Goal: Subscribe to service/newsletter: Subscribe to service/newsletter

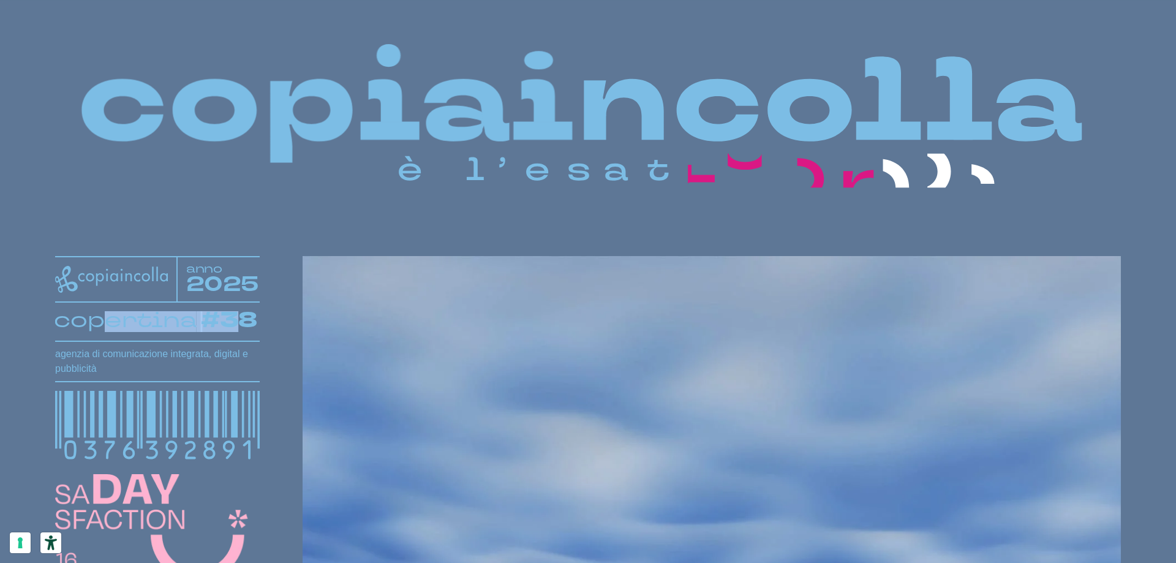
drag, startPoint x: 110, startPoint y: 310, endPoint x: 231, endPoint y: 320, distance: 121.6
click at [231, 320] on text "copertina #38" at bounding box center [156, 320] width 204 height 31
click at [232, 320] on tspan "#38" at bounding box center [229, 320] width 57 height 31
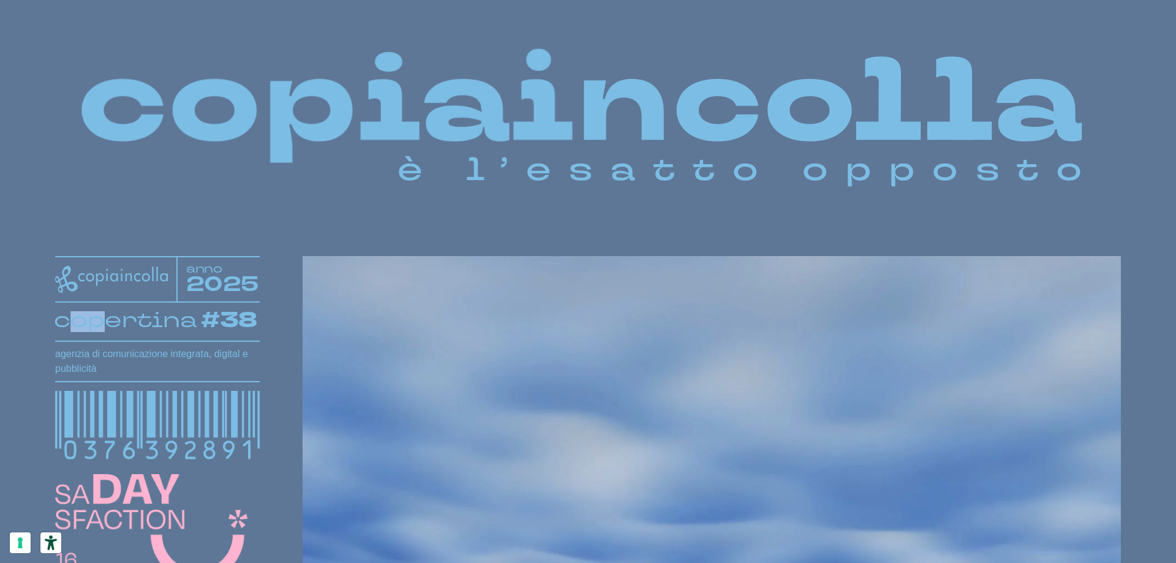
drag, startPoint x: 231, startPoint y: 320, endPoint x: 58, endPoint y: 314, distance: 174.0
click at [68, 315] on text "copertina #38" at bounding box center [156, 320] width 204 height 31
click at [58, 314] on tspan "copertina" at bounding box center [125, 320] width 143 height 28
drag, startPoint x: 58, startPoint y: 314, endPoint x: 240, endPoint y: 320, distance: 182.6
click at [239, 320] on text "copertina #38" at bounding box center [156, 320] width 204 height 31
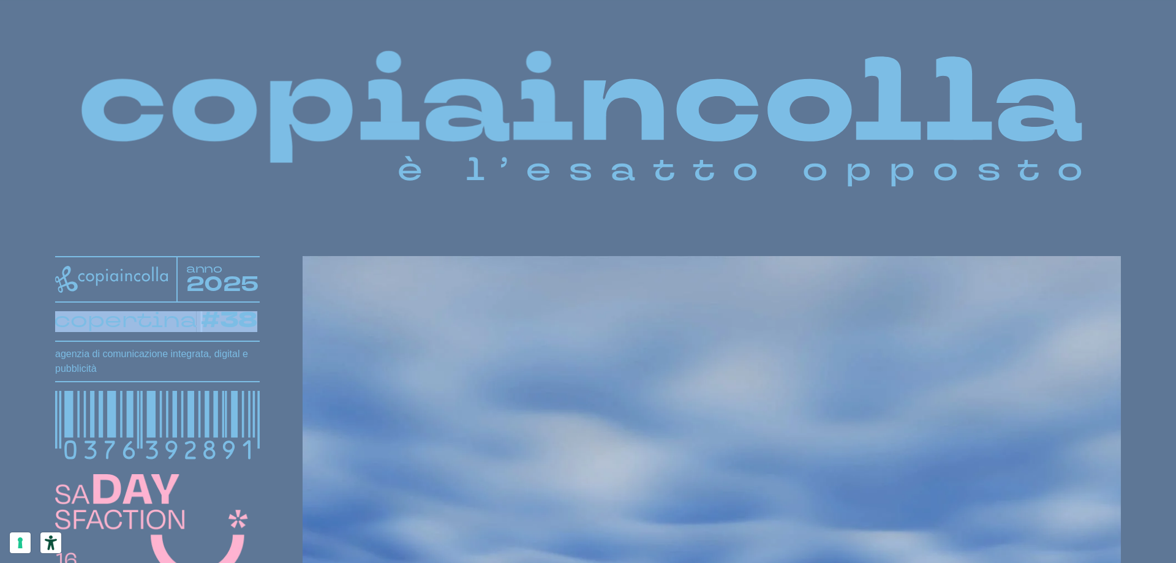
click at [241, 320] on tspan "#38" at bounding box center [229, 320] width 57 height 31
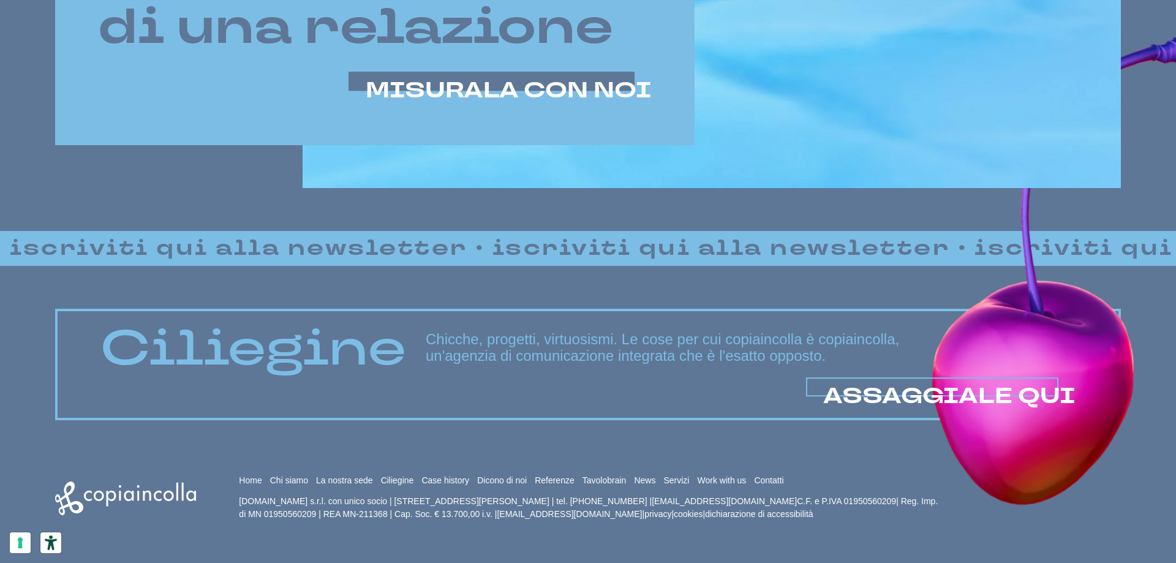
scroll to position [1047, 0]
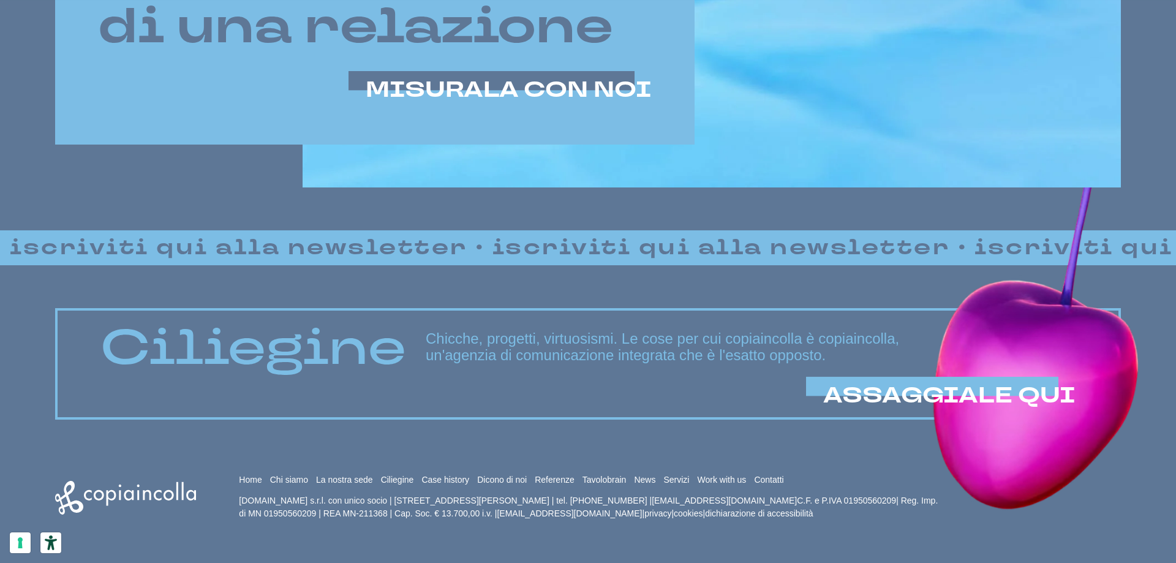
drag, startPoint x: 413, startPoint y: 328, endPoint x: 606, endPoint y: 360, distance: 195.6
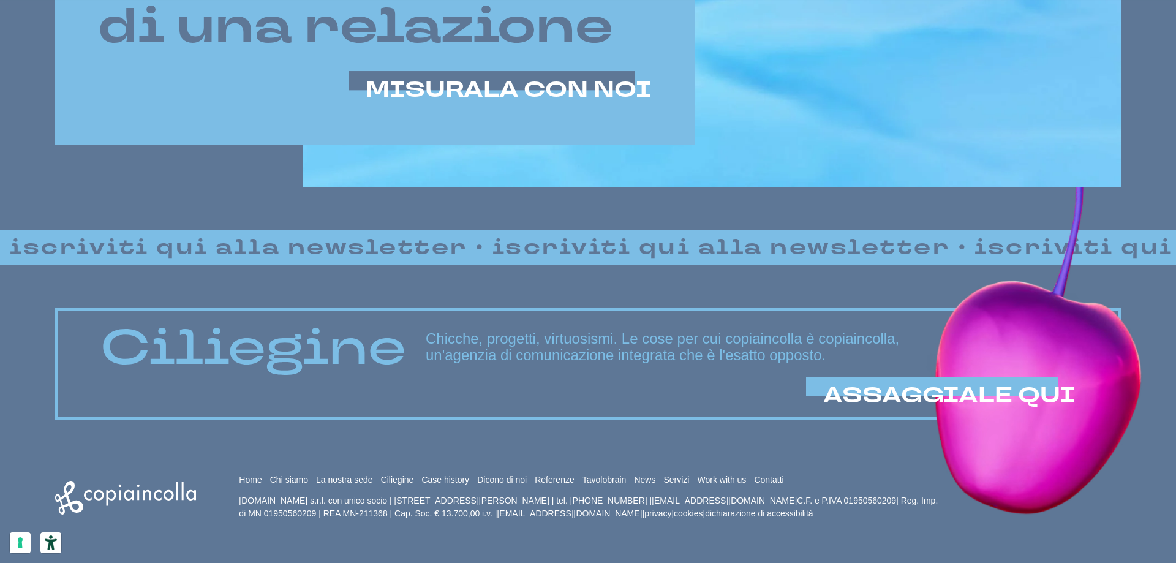
click at [580, 350] on div "Ciliegine Chicche, progetti, virtuosismi. Le cose per cui copiaincolla è copiai…" at bounding box center [587, 347] width 975 height 54
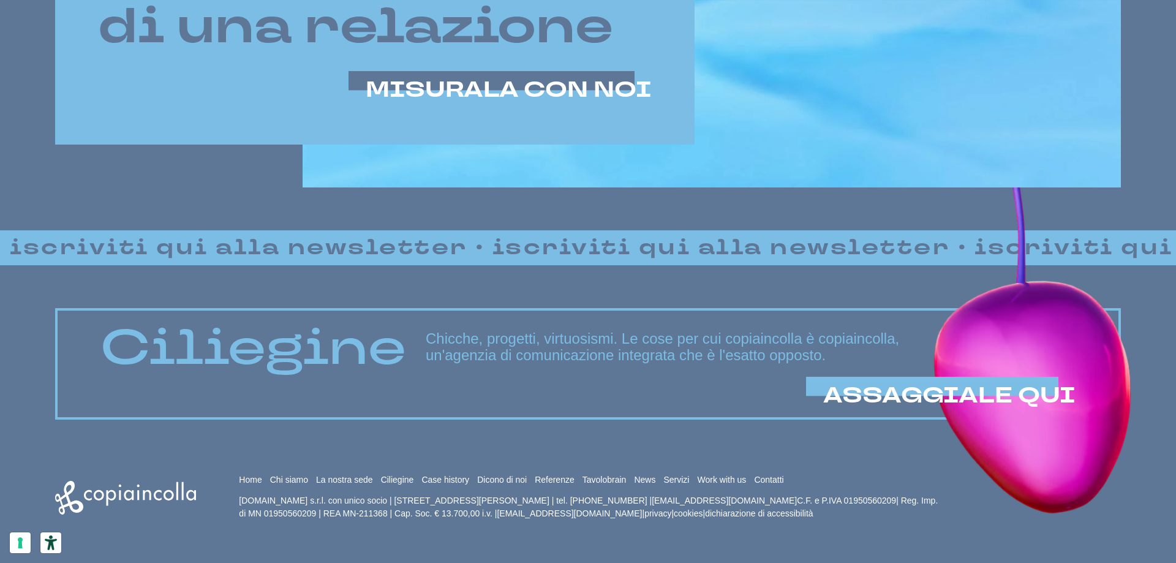
drag, startPoint x: 632, startPoint y: 368, endPoint x: 850, endPoint y: 366, distance: 218.6
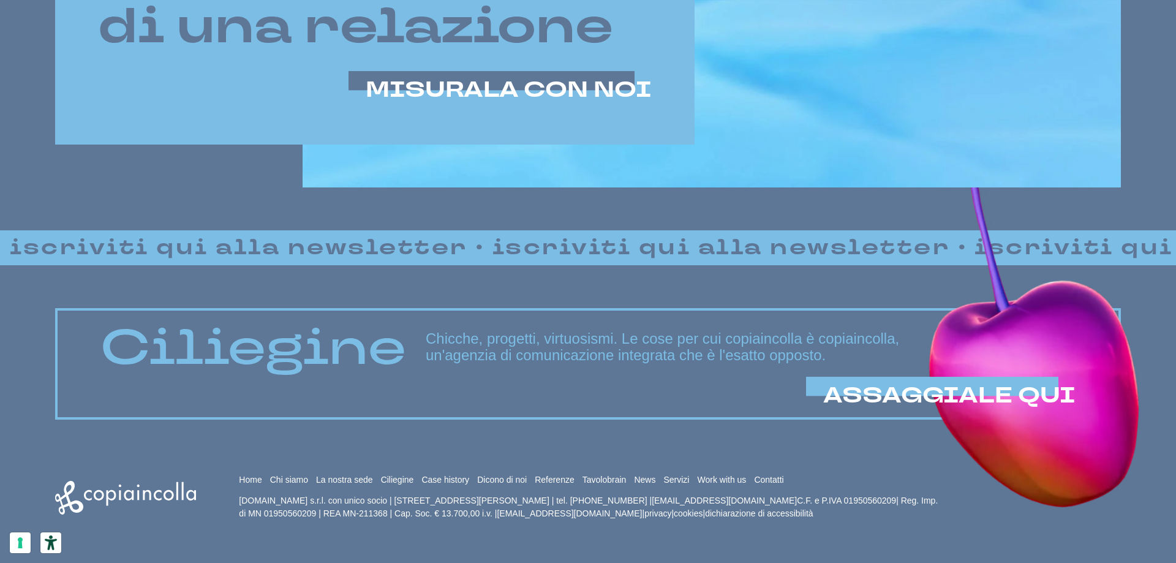
click at [633, 363] on h3 "Chicche, progetti, virtuosismi. Le cose per cui copiaincolla è copiaincolla, un…" at bounding box center [751, 347] width 650 height 32
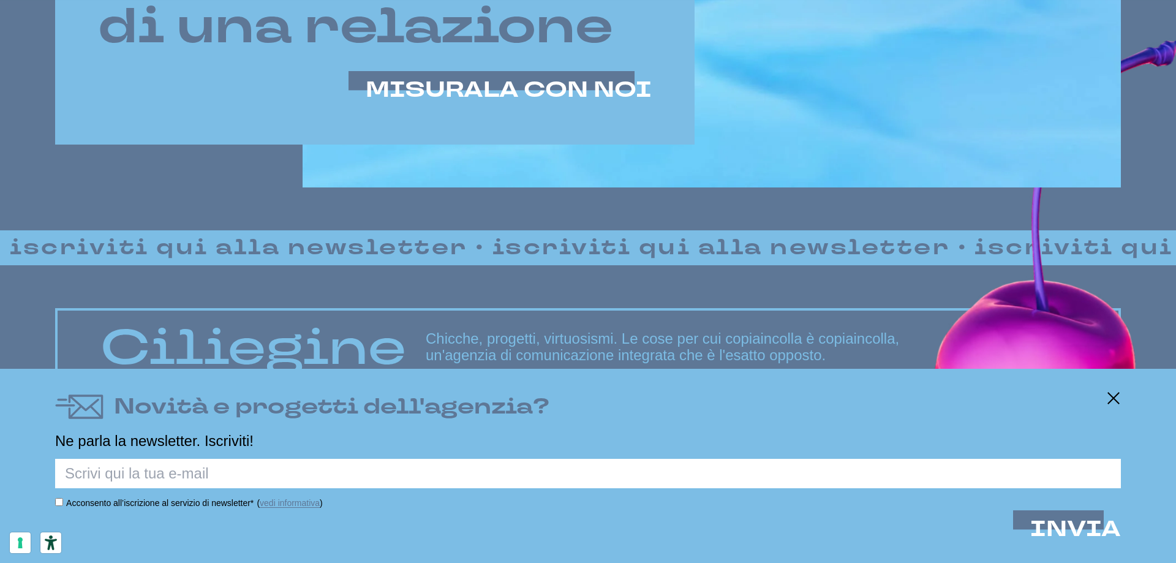
drag, startPoint x: 153, startPoint y: 475, endPoint x: 163, endPoint y: 478, distance: 10.7
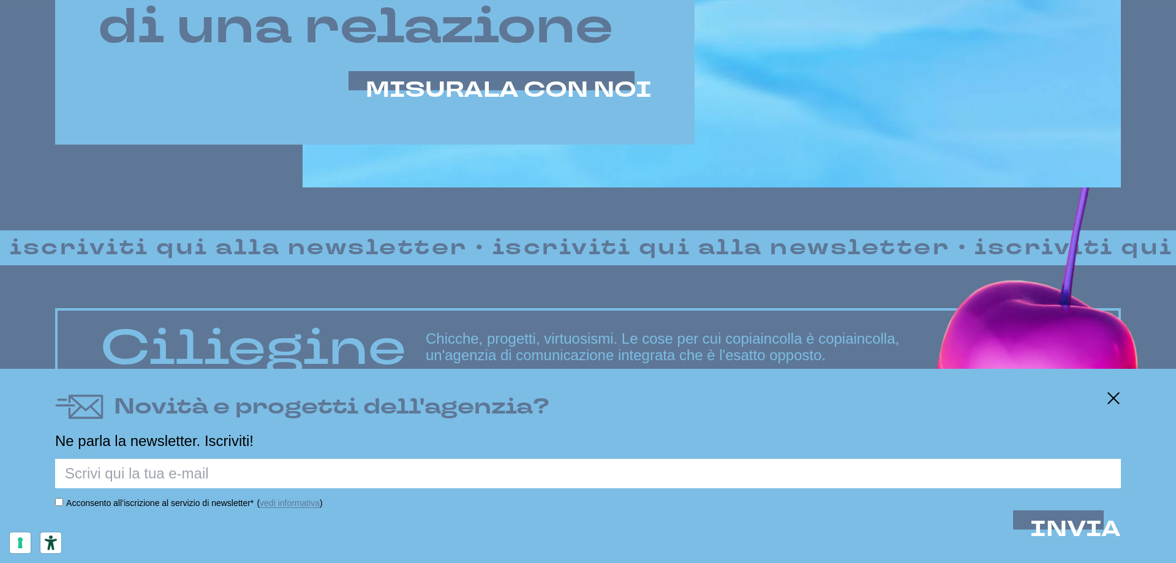
click at [153, 475] on input "text" at bounding box center [587, 473] width 1065 height 29
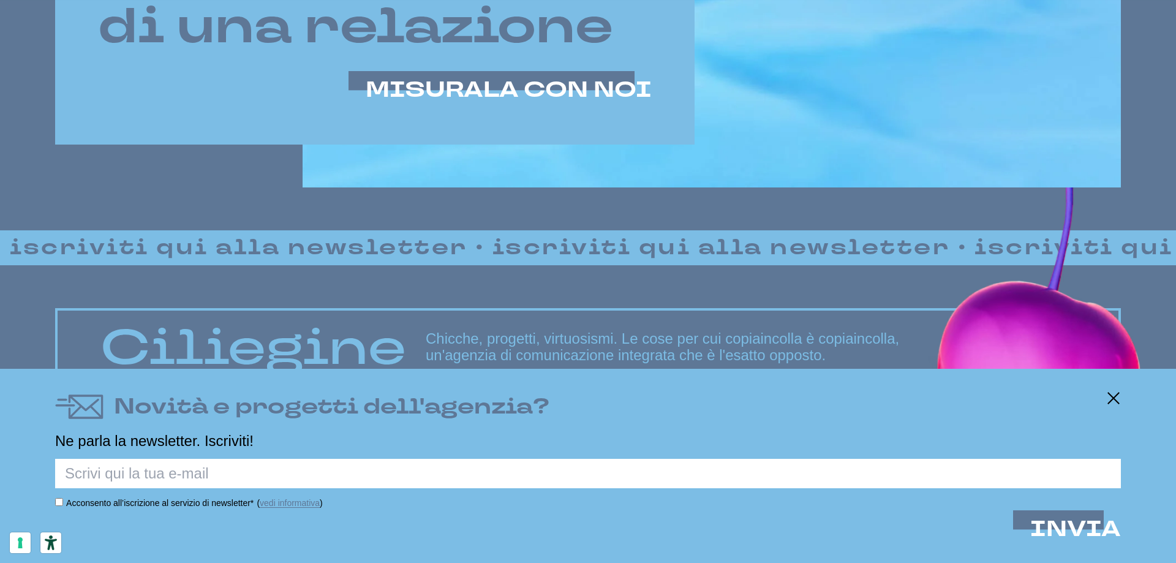
click at [286, 541] on form "Acconsento all’iscrizione al servizio di newsletter* ( vedi informativa ) INVIA…" at bounding box center [587, 505] width 1065 height 92
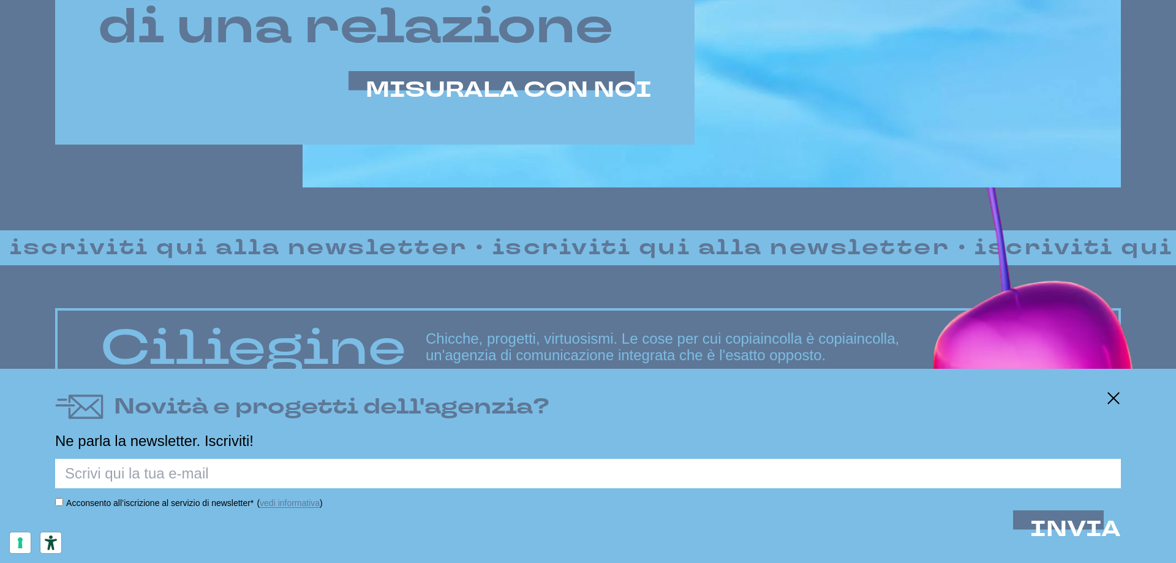
click at [171, 495] on form "Acconsento all’iscrizione al servizio di newsletter* ( vedi informativa ) INVIA…" at bounding box center [587, 505] width 1065 height 92
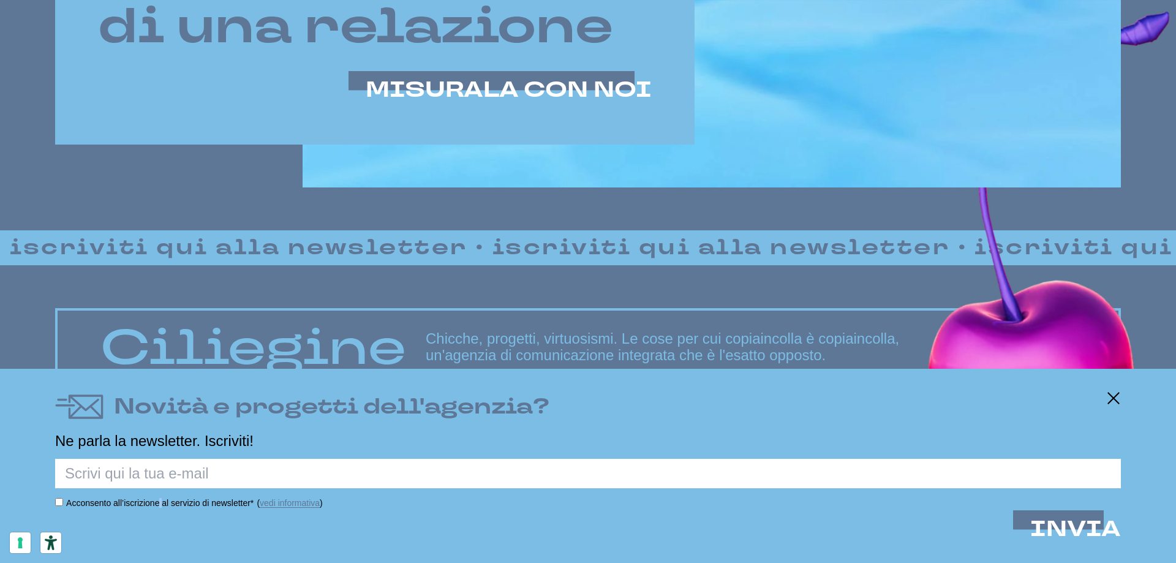
click at [171, 495] on form "Acconsento all’iscrizione al servizio di newsletter* ( vedi informativa ) INVIA…" at bounding box center [587, 505] width 1065 height 92
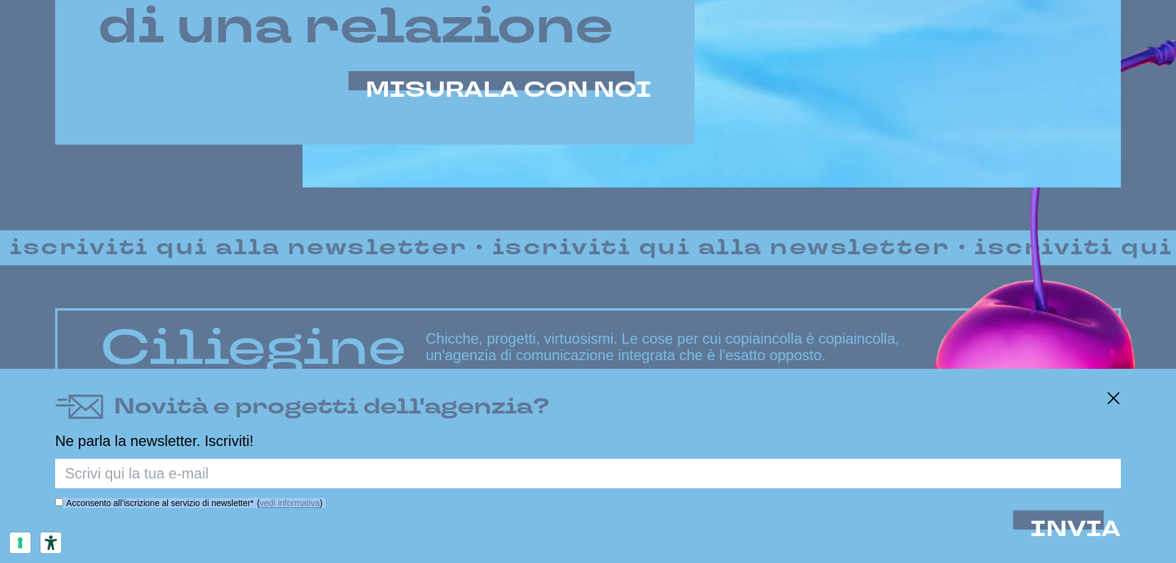
drag, startPoint x: 171, startPoint y: 495, endPoint x: 219, endPoint y: 526, distance: 57.6
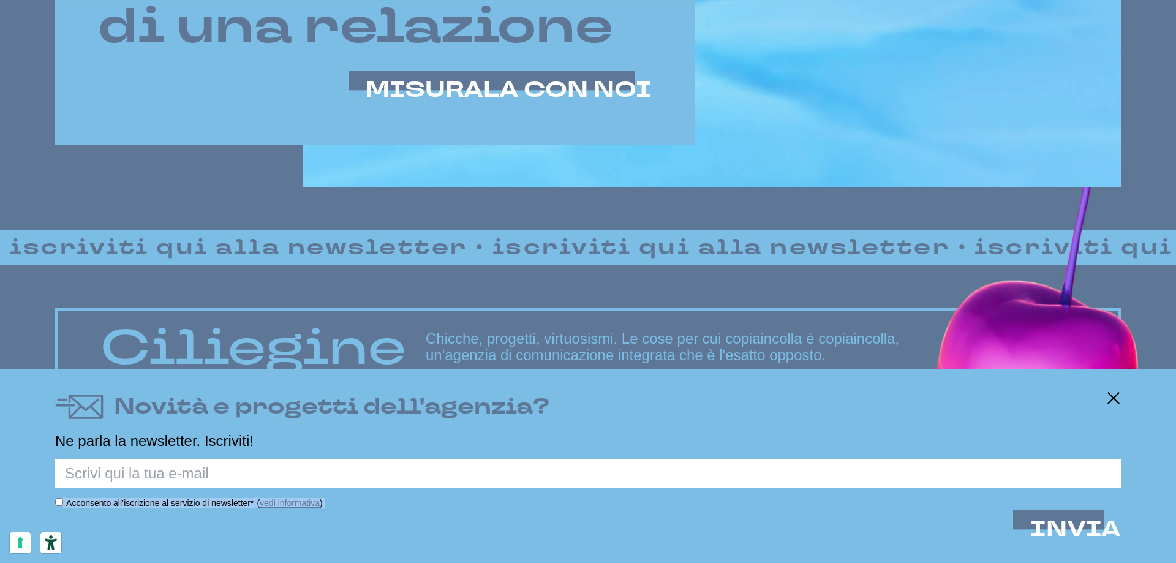
click at [171, 495] on form "Acconsento all’iscrizione al servizio di newsletter* ( vedi informativa ) INVIA…" at bounding box center [587, 505] width 1065 height 92
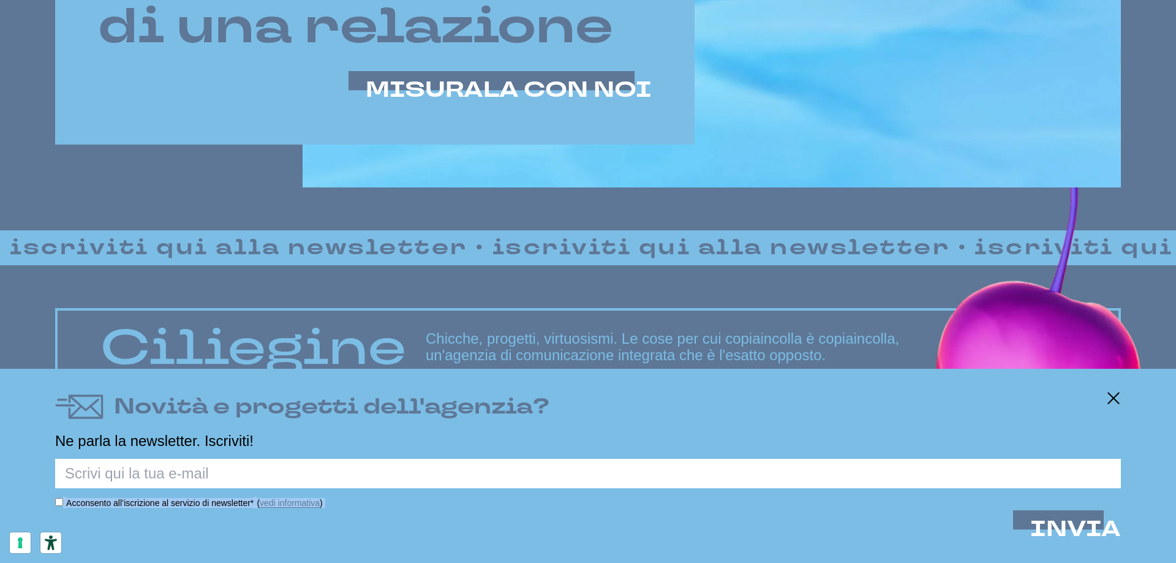
click at [219, 526] on form "Acconsento all’iscrizione al servizio di newsletter* ( vedi informativa ) INVIA…" at bounding box center [587, 505] width 1065 height 92
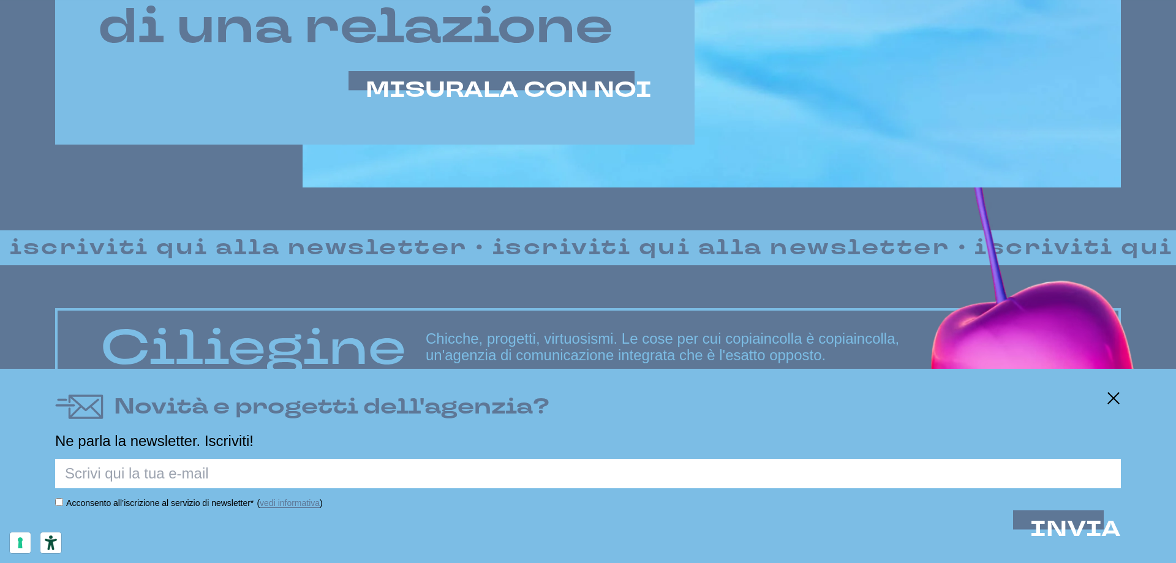
click at [203, 468] on input "text" at bounding box center [587, 473] width 1065 height 29
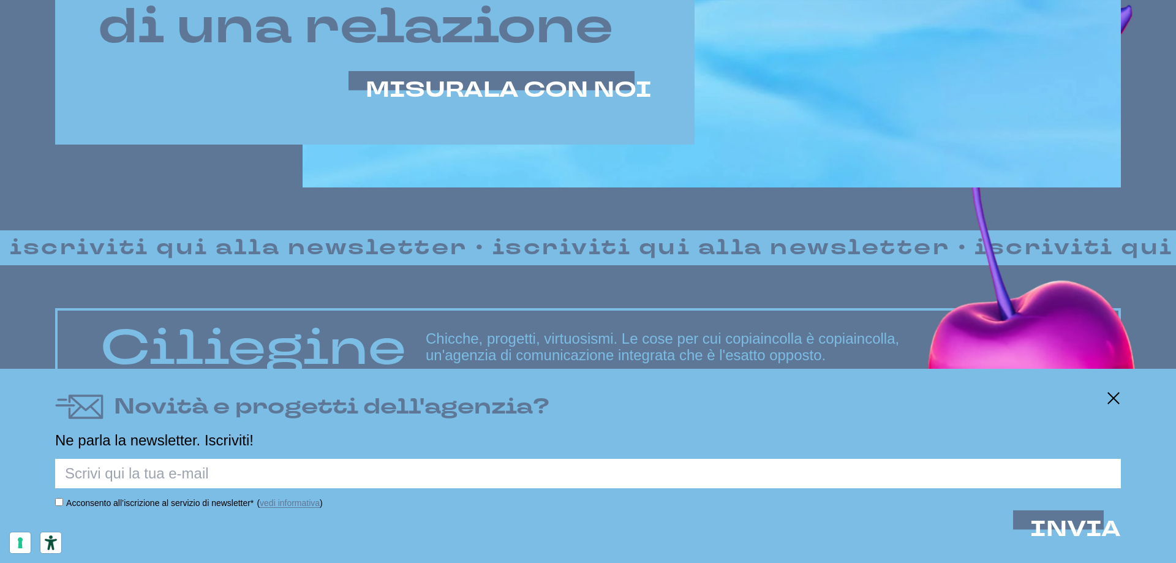
type input "nicoloferraresi4@gmail.com"
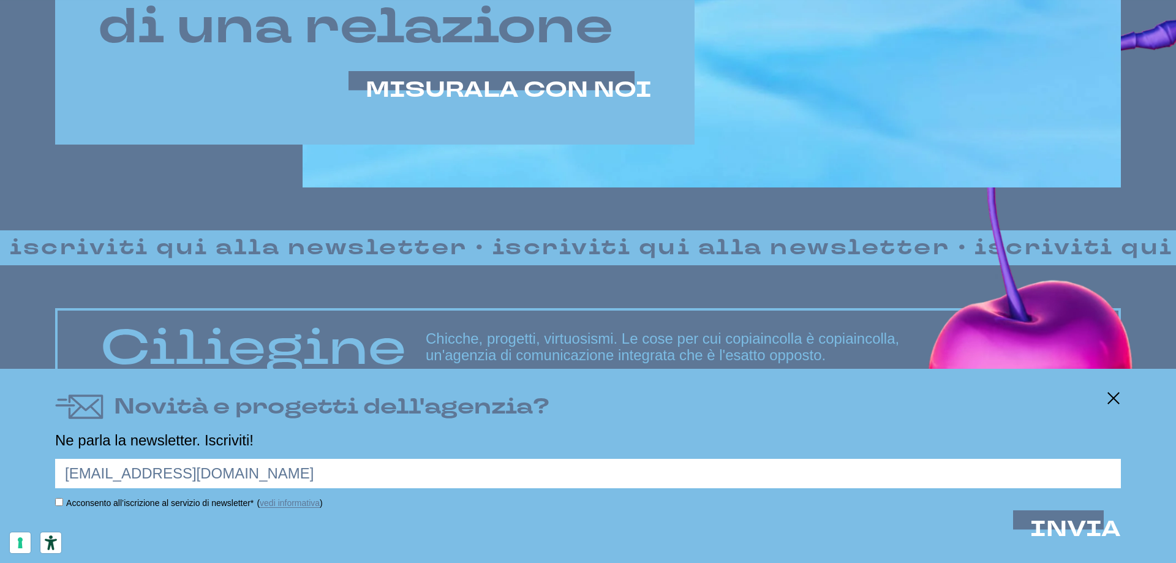
click at [129, 501] on label "Acconsento all’iscrizione al servizio di newsletter*" at bounding box center [159, 503] width 187 height 10
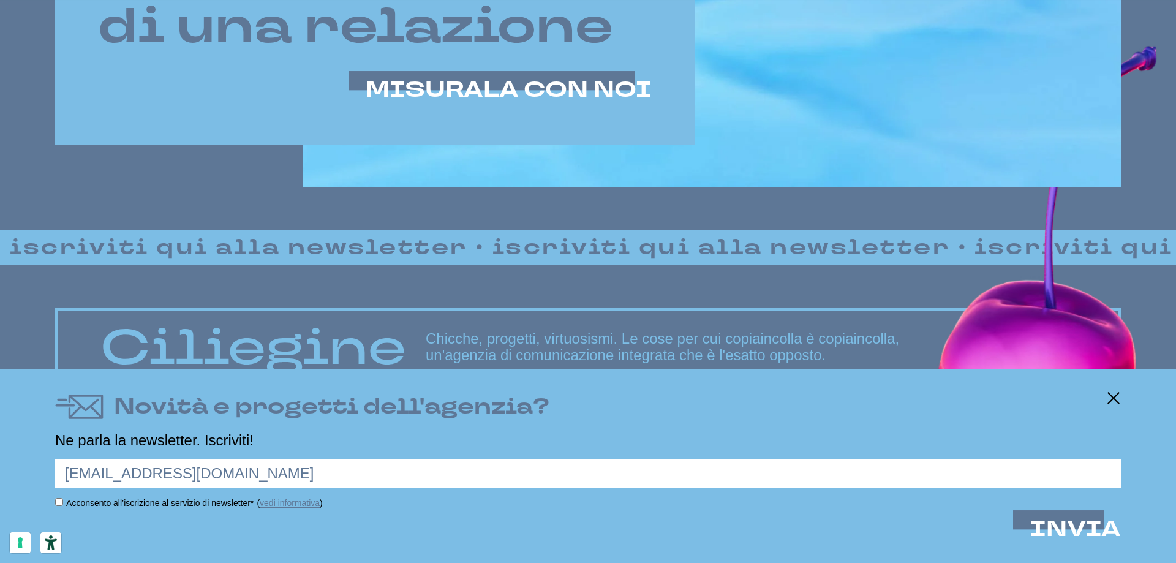
click at [63, 501] on input "Acconsento all’iscrizione al servizio di newsletter*" at bounding box center [59, 502] width 8 height 8
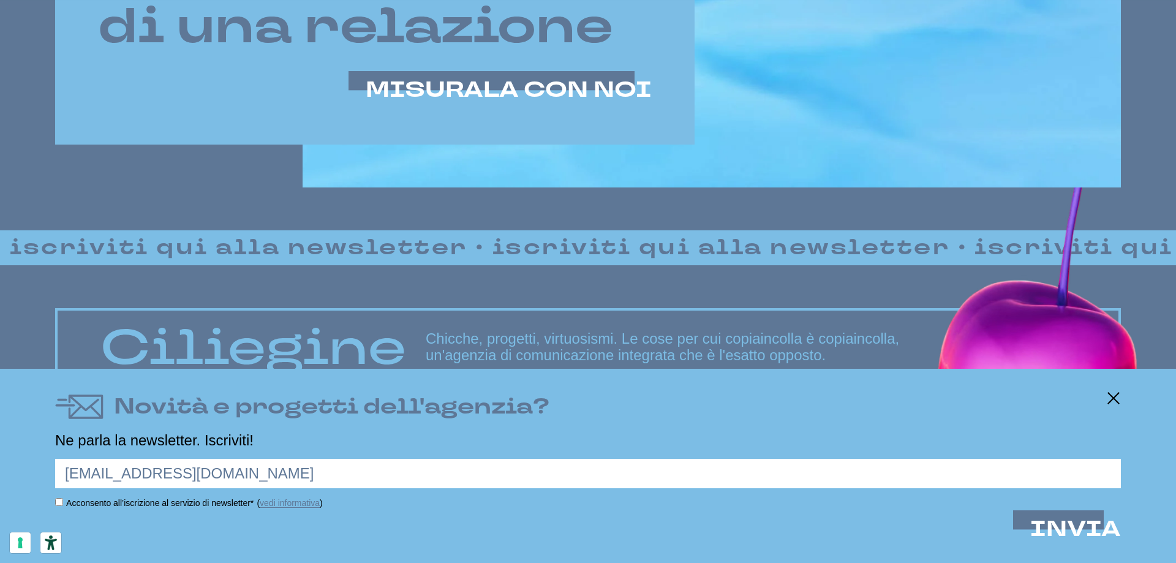
checkbox input "true"
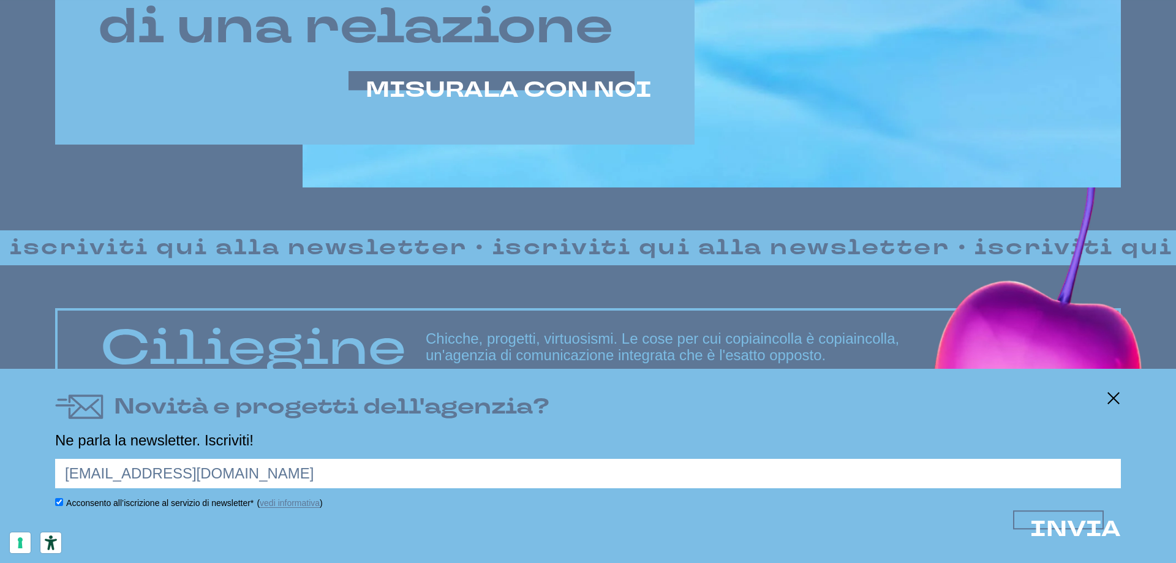
click at [1075, 516] on span "INVIA" at bounding box center [1075, 528] width 91 height 29
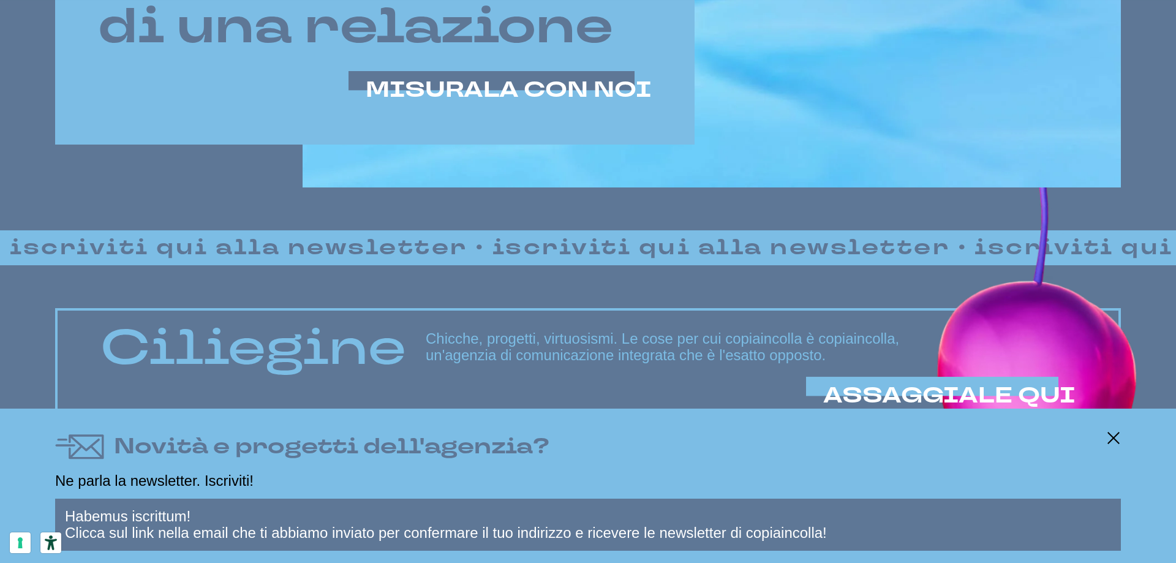
drag, startPoint x: 111, startPoint y: 518, endPoint x: 203, endPoint y: 511, distance: 91.5
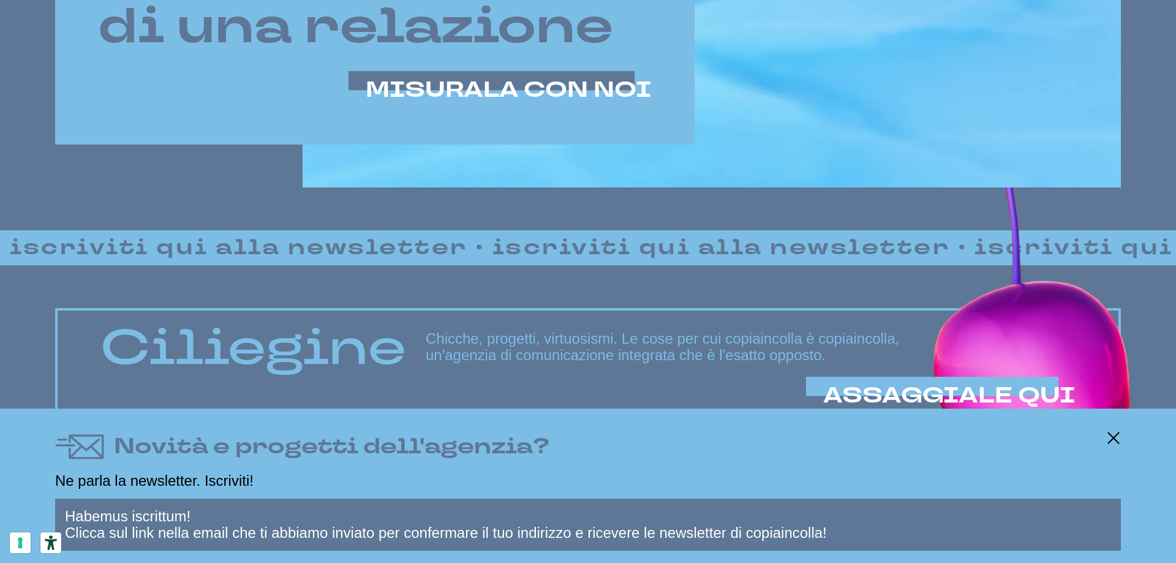
click at [198, 512] on p "Habemus iscrittum! Clicca sul link nella email che ti abbiamo inviato per confe…" at bounding box center [587, 524] width 1065 height 52
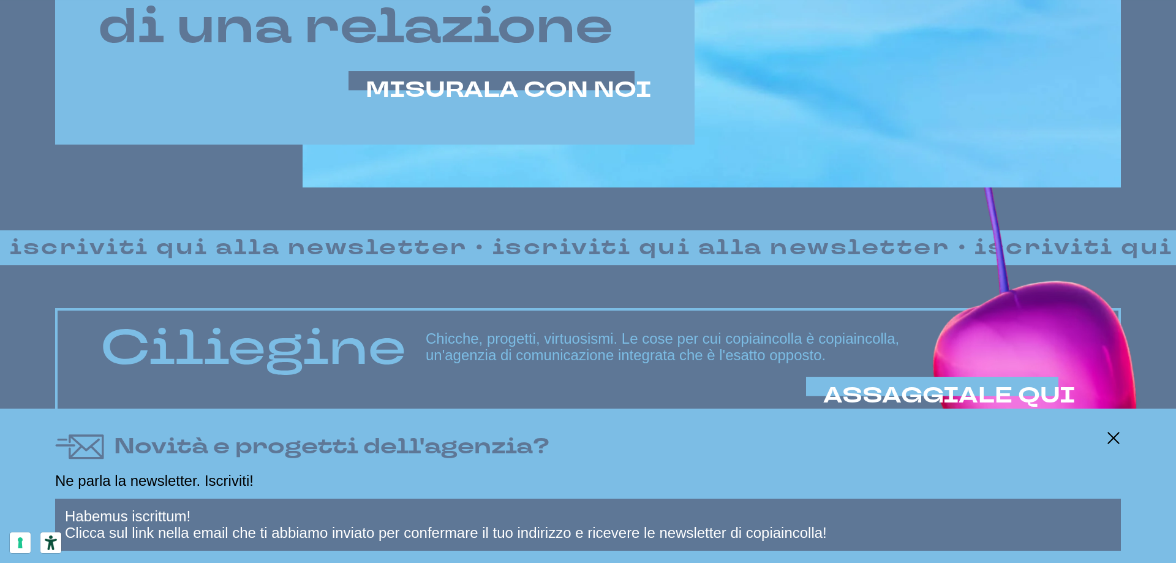
click at [183, 533] on p "Habemus iscrittum! Clicca sul link nella email che ti abbiamo inviato per confe…" at bounding box center [587, 524] width 1065 height 52
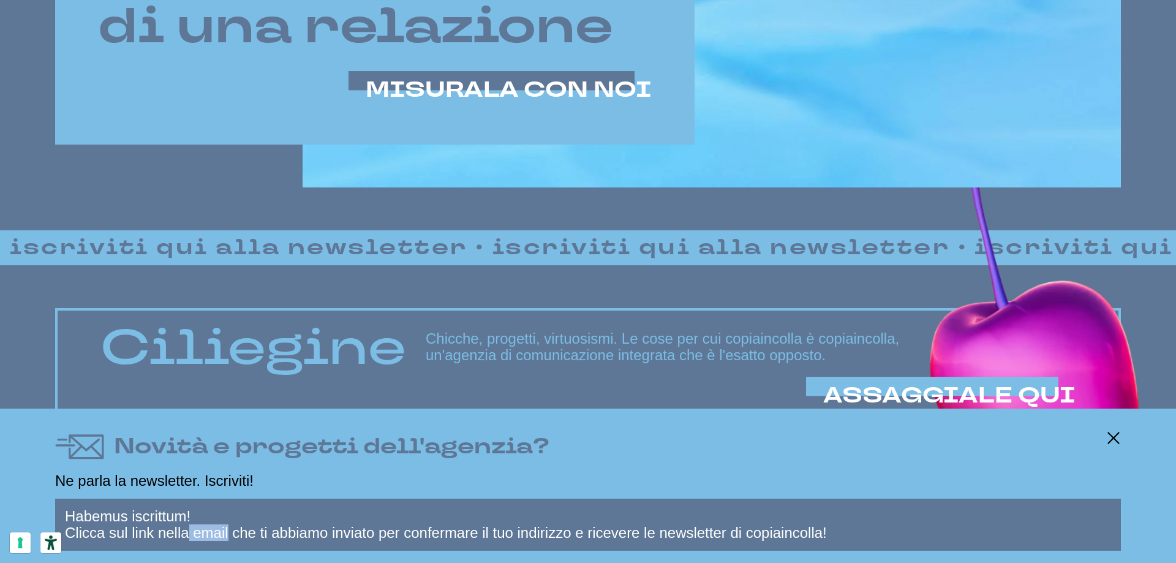
click at [183, 533] on p "Habemus iscrittum! Clicca sul link nella email che ti abbiamo inviato per confe…" at bounding box center [587, 524] width 1065 height 52
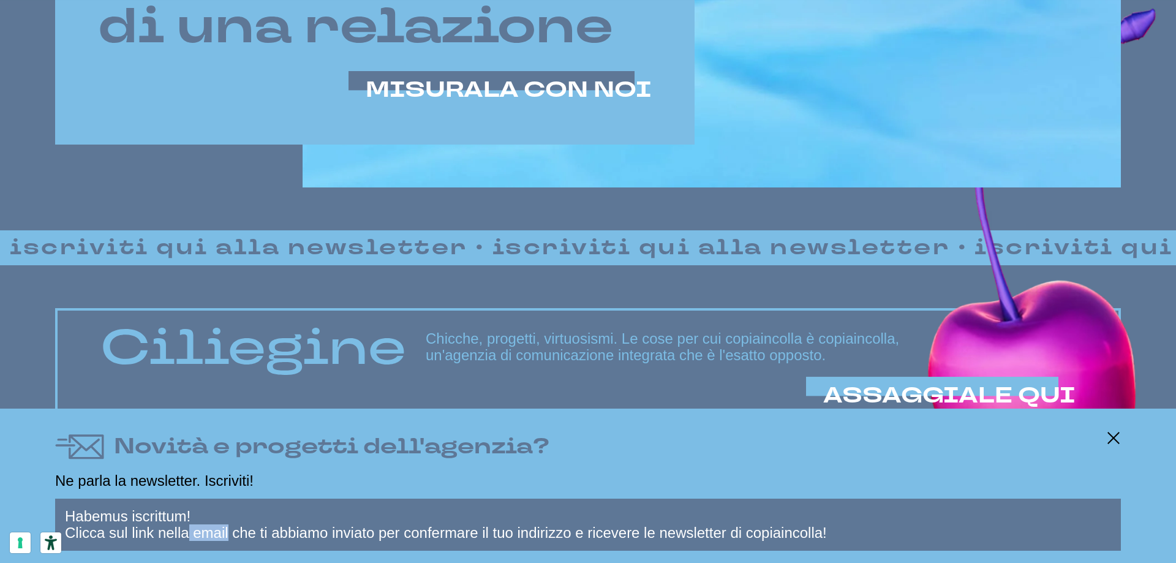
click at [187, 533] on p "Habemus iscrittum! Clicca sul link nella email che ti abbiamo inviato per confe…" at bounding box center [587, 524] width 1065 height 52
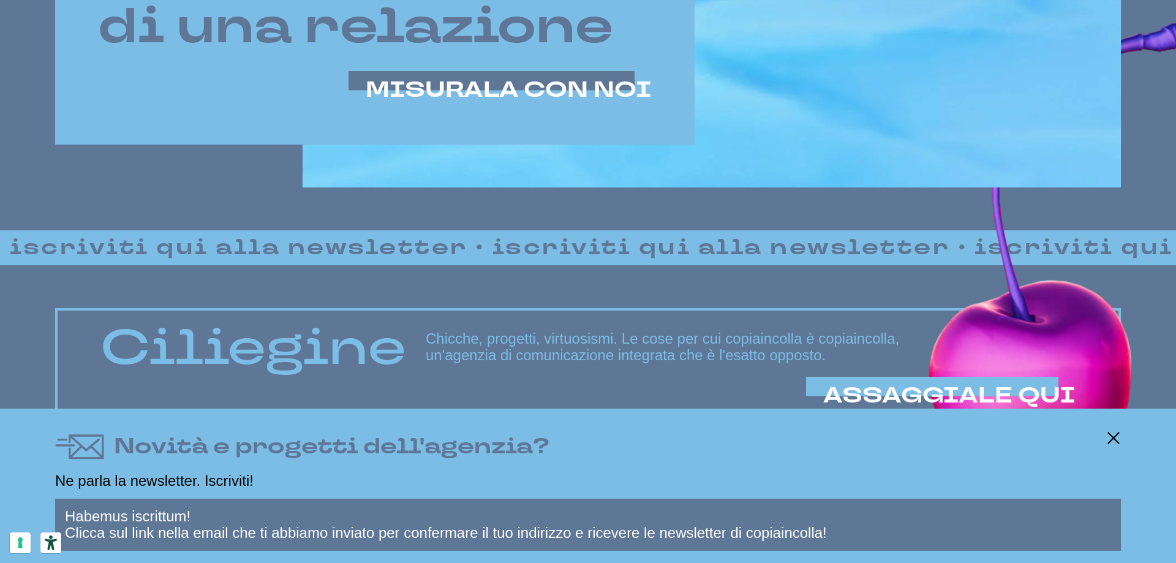
click at [271, 538] on p "Habemus iscrittum! Clicca sul link nella email che ti abbiamo inviato per confe…" at bounding box center [587, 524] width 1065 height 52
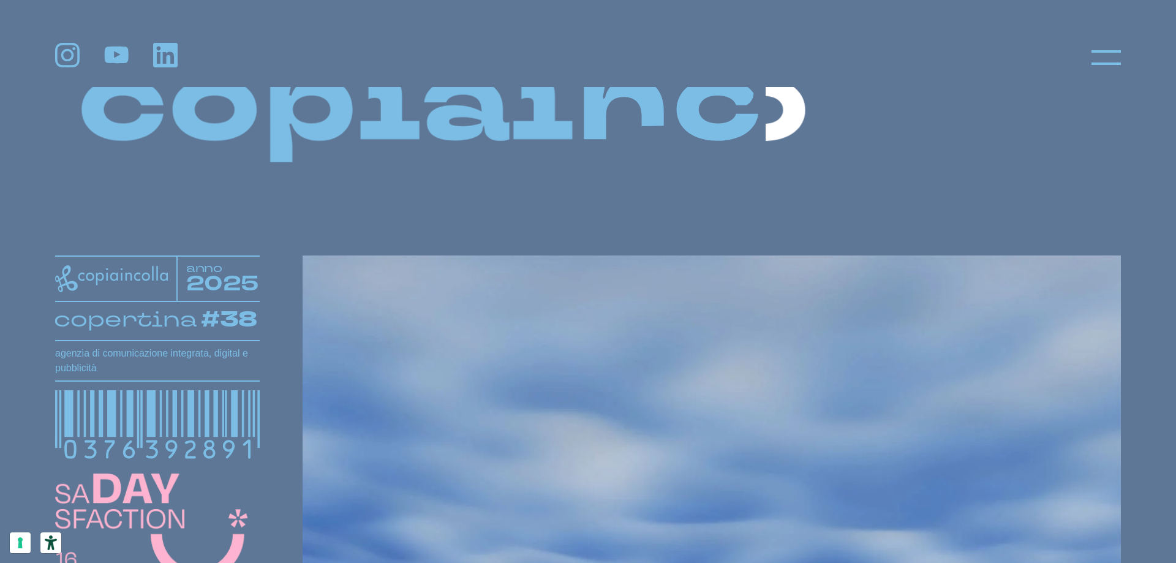
scroll to position [61, 0]
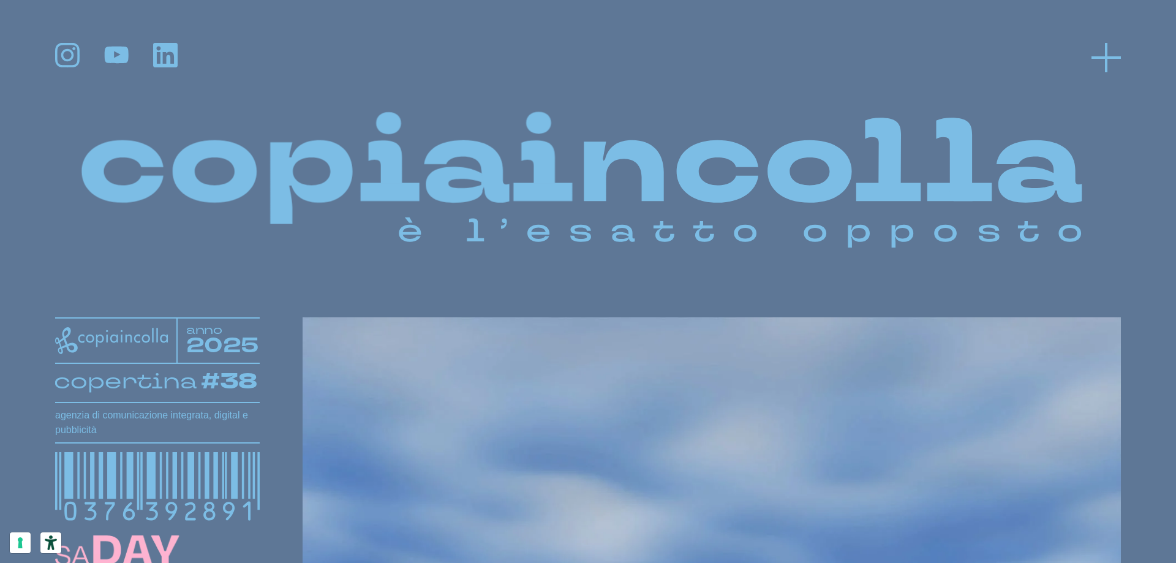
click at [1100, 45] on icon at bounding box center [1105, 57] width 29 height 29
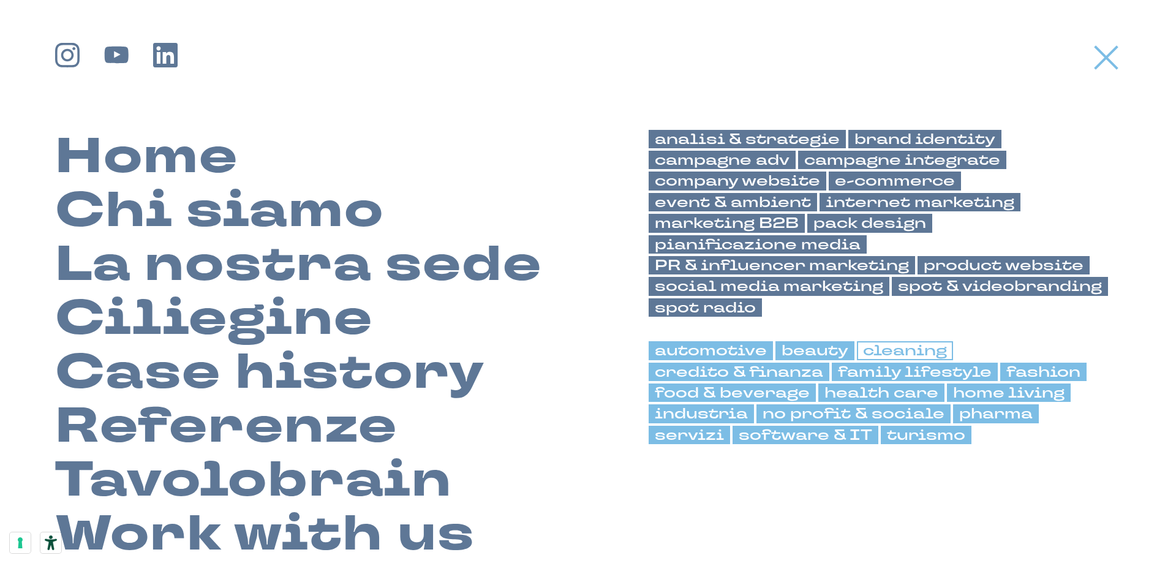
click at [890, 350] on link "cleaning" at bounding box center [905, 350] width 96 height 18
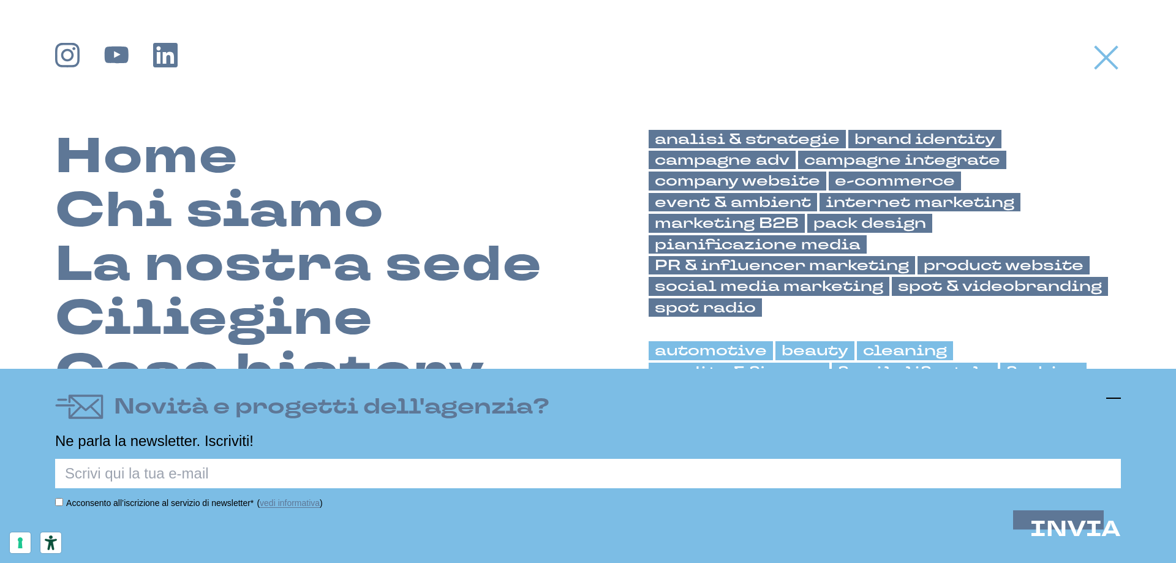
click at [1110, 398] on line at bounding box center [1113, 398] width 15 height 0
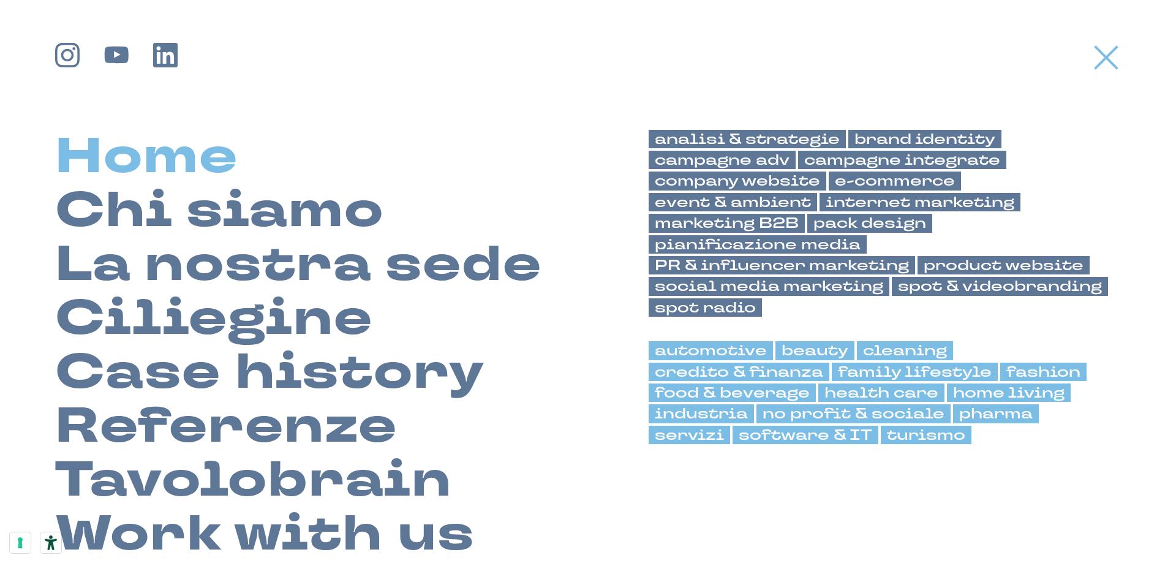
click at [163, 147] on link "Home" at bounding box center [146, 157] width 183 height 54
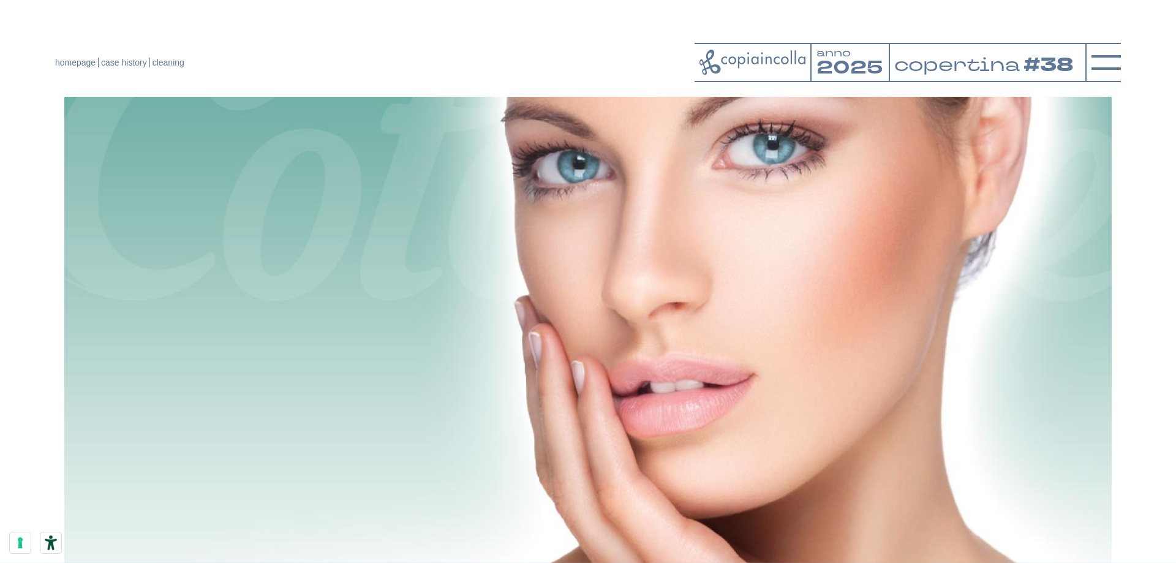
scroll to position [1471, 0]
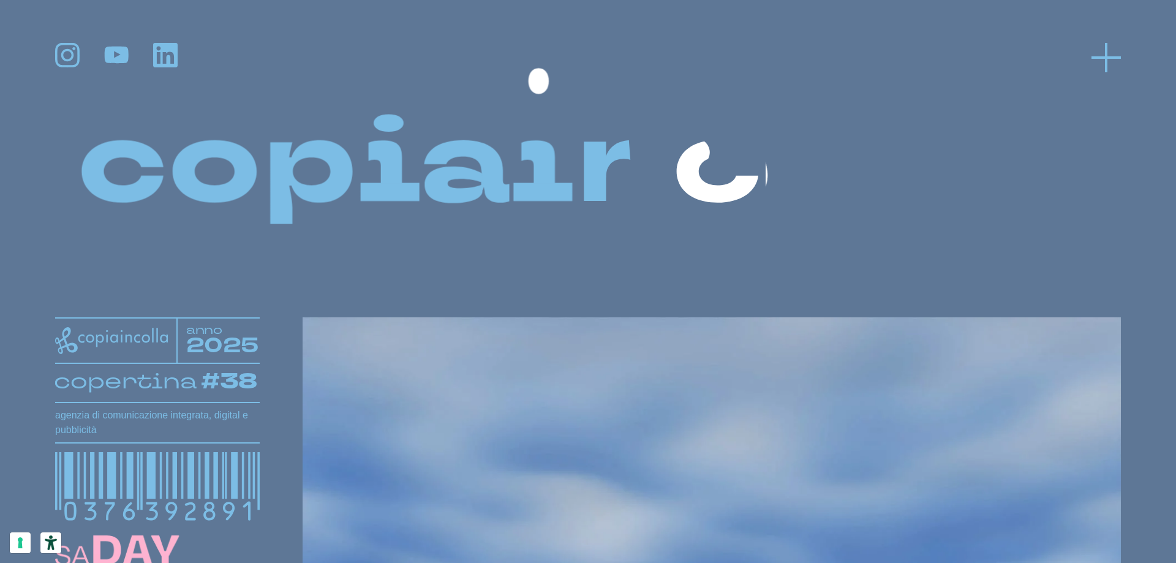
click at [1120, 55] on icon at bounding box center [1105, 57] width 29 height 29
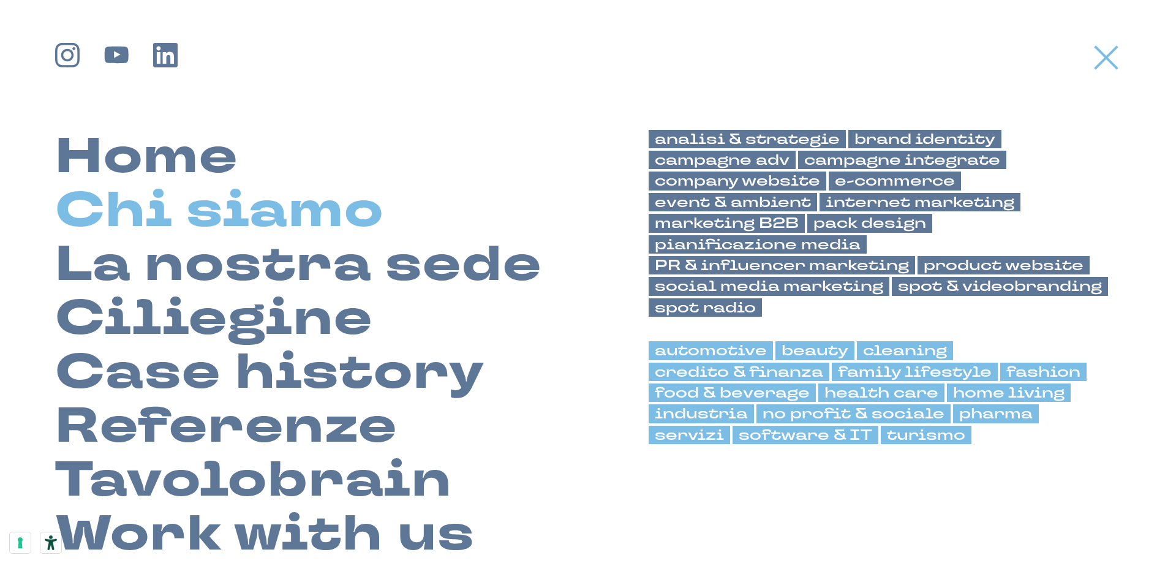
click at [217, 211] on link "Chi siamo" at bounding box center [219, 211] width 329 height 54
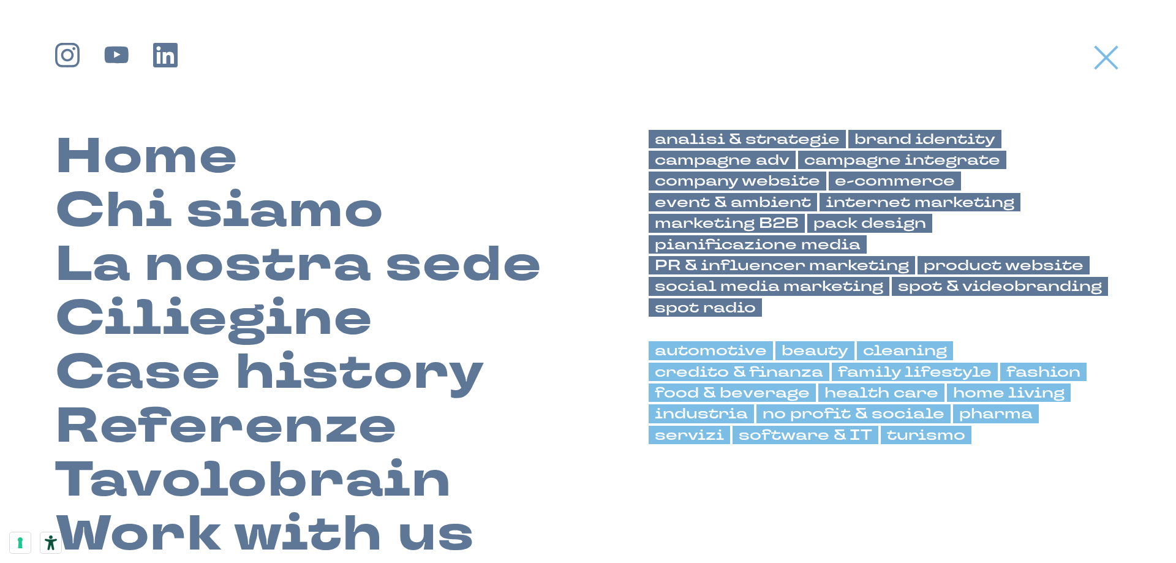
scroll to position [309, 0]
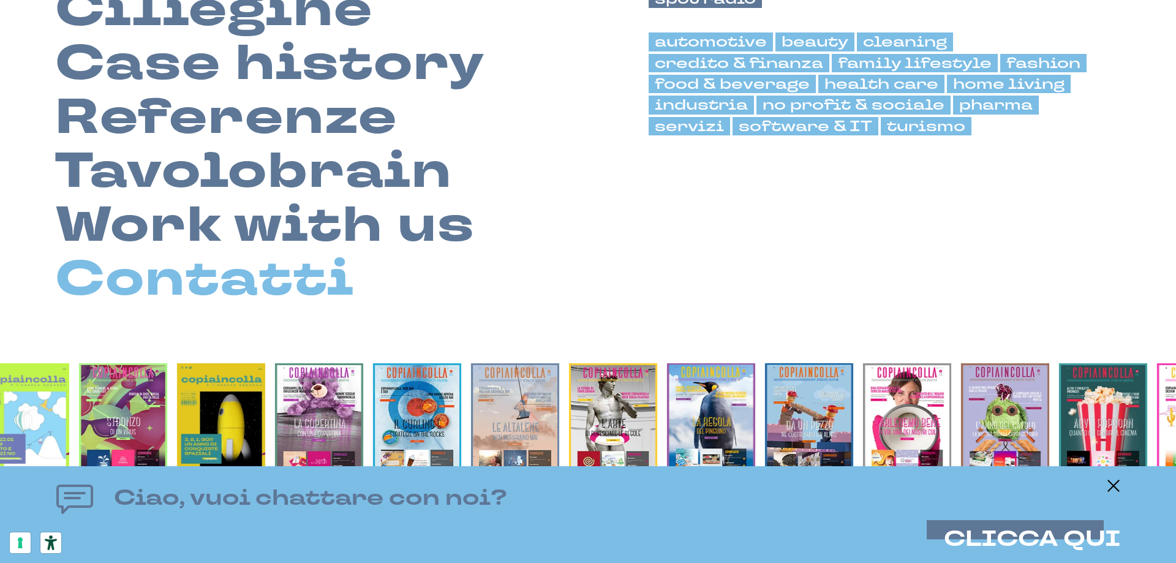
click at [309, 284] on link "Contatti" at bounding box center [204, 279] width 299 height 54
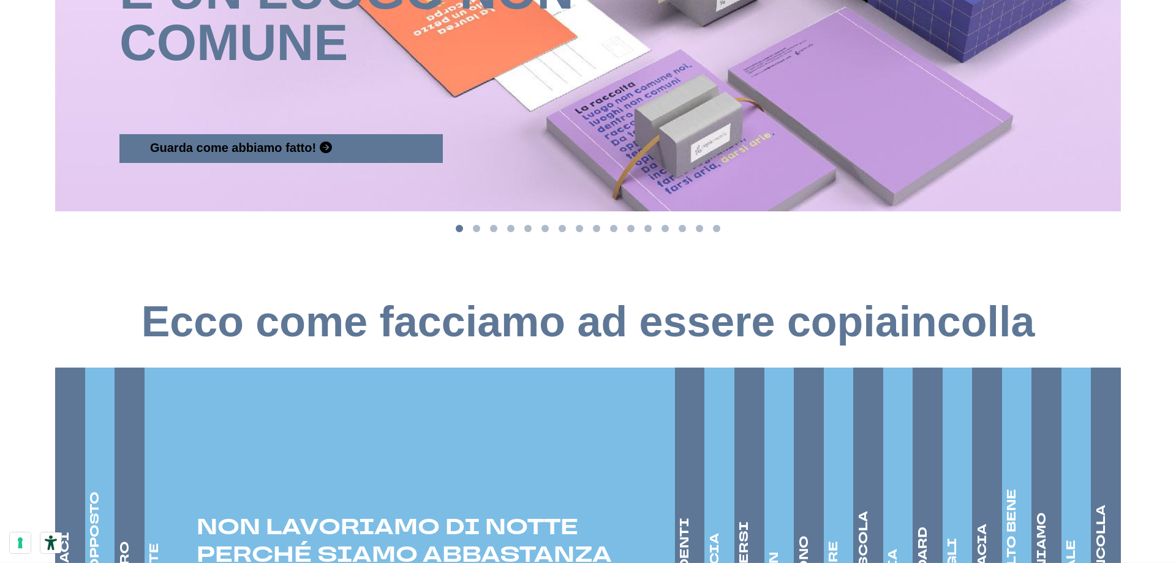
scroll to position [1653, 0]
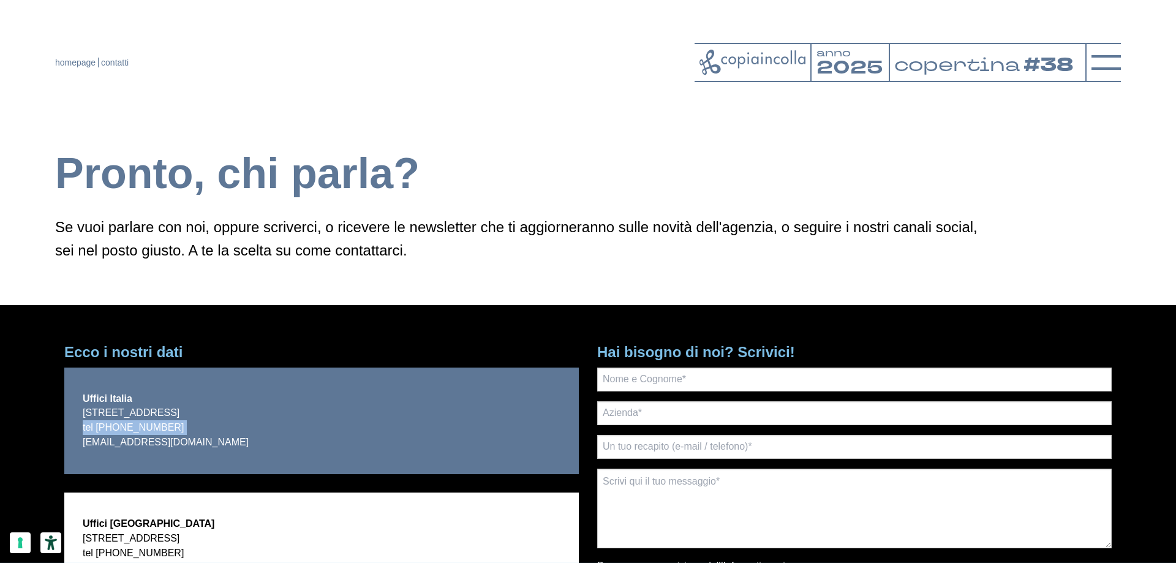
drag, startPoint x: 215, startPoint y: 445, endPoint x: 89, endPoint y: 451, distance: 125.7
click at [88, 451] on div "Uffici Italia [STREET_ADDRESS] tel [PHONE_NUMBER] [EMAIL_ADDRESS][DOMAIN_NAME]" at bounding box center [321, 420] width 514 height 107
click at [168, 473] on div "Uffici Italia [STREET_ADDRESS] tel [PHONE_NUMBER] [EMAIL_ADDRESS][DOMAIN_NAME]" at bounding box center [321, 420] width 514 height 107
click at [99, 442] on link "[EMAIL_ADDRESS][DOMAIN_NAME]" at bounding box center [166, 442] width 166 height 10
drag, startPoint x: 225, startPoint y: 449, endPoint x: 77, endPoint y: 445, distance: 148.2
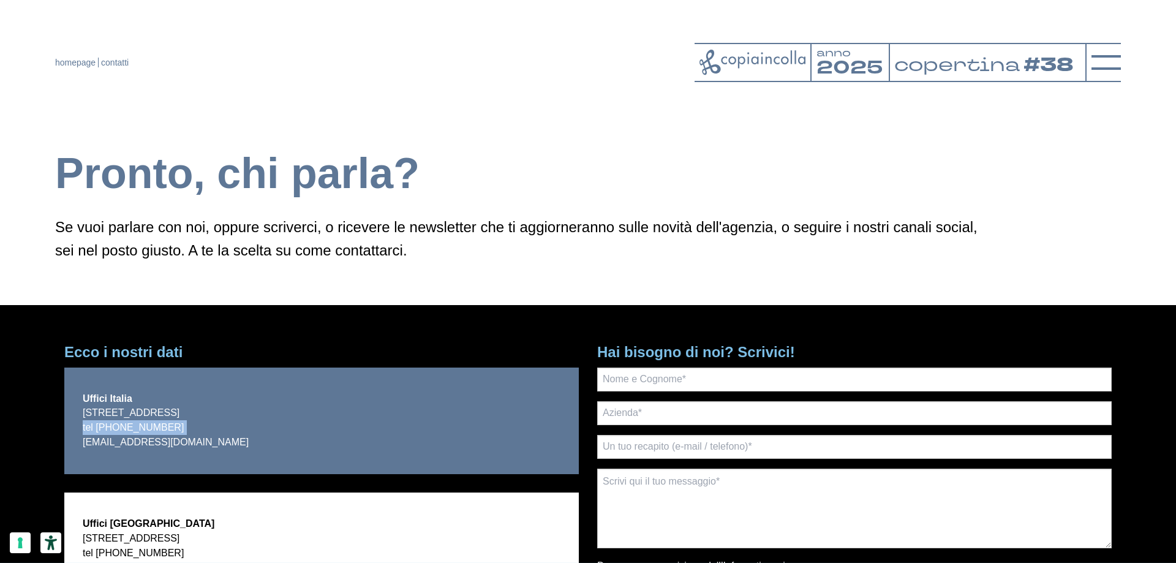
click at [86, 445] on p "via Bachelet, 12 - 46051 San Giorgio Bigarello (MN) tel +39 0376 392891 scrivoq…" at bounding box center [166, 427] width 166 height 44
